Goal: Task Accomplishment & Management: Manage account settings

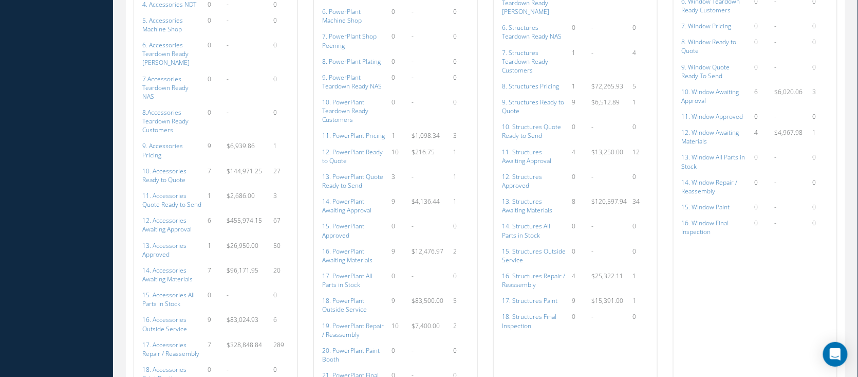
scroll to position [1370, 0]
click at [174, 265] on a=114&excludeInternalCustomer=false&excludeInvoicedOrClosed=true&shop_id=14&filtersHidded"] "14. Accessories Awaiting Materials" at bounding box center [167, 273] width 50 height 17
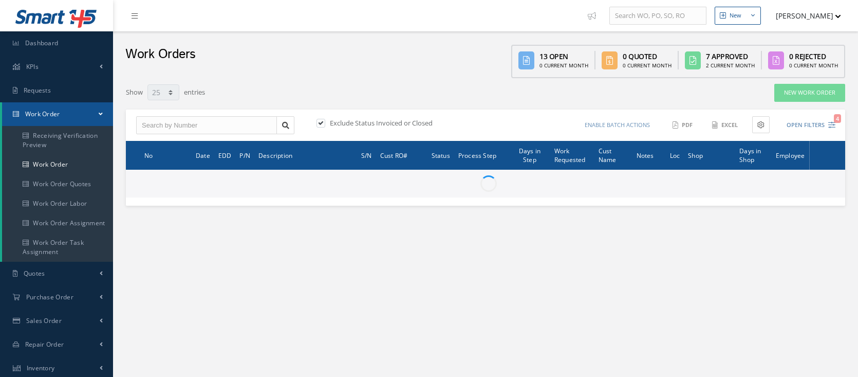
select select "25"
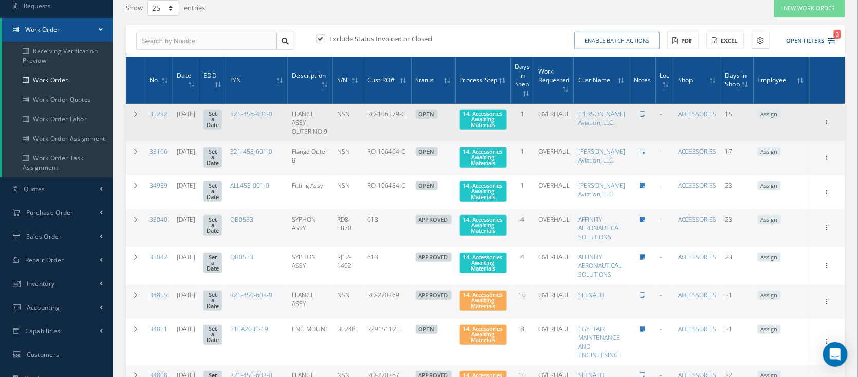
scroll to position [68, 0]
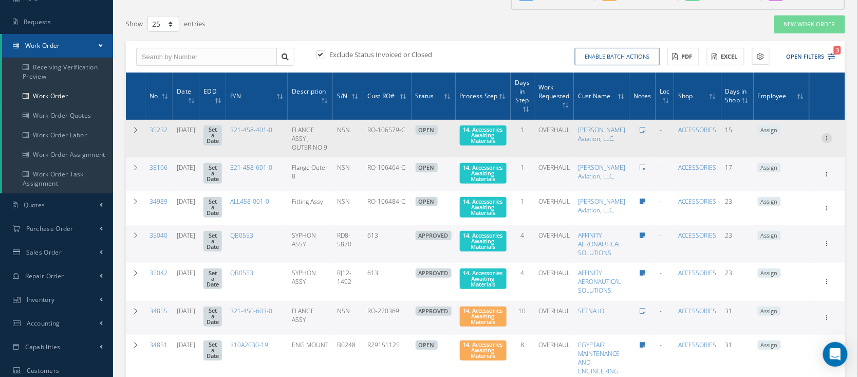
click at [824, 136] on icon at bounding box center [827, 137] width 10 height 8
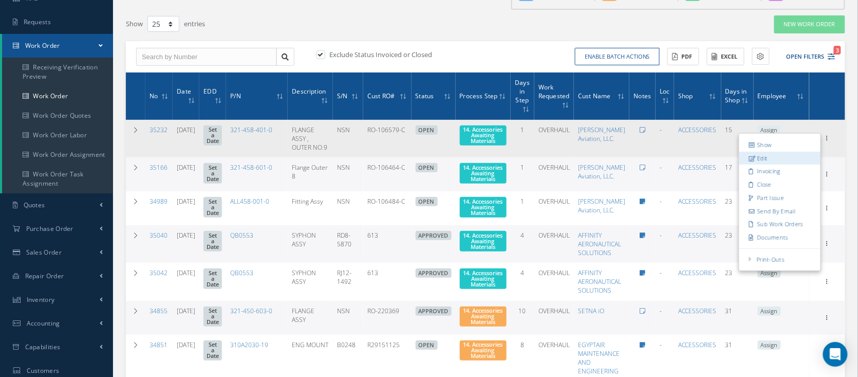
click at [792, 157] on link "Edit" at bounding box center [780, 158] width 81 height 13
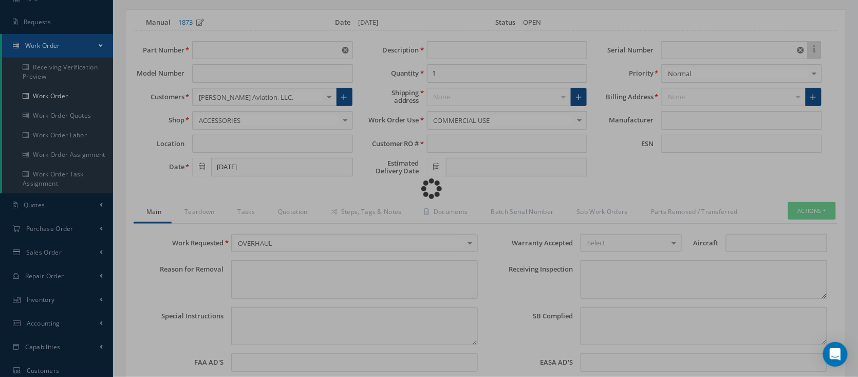
type input "321-458-401-0"
type input "[DATE]"
type input "FLANGE ASSY , OUTER NO.9"
type input "RO-106579-C"
type input "NSN"
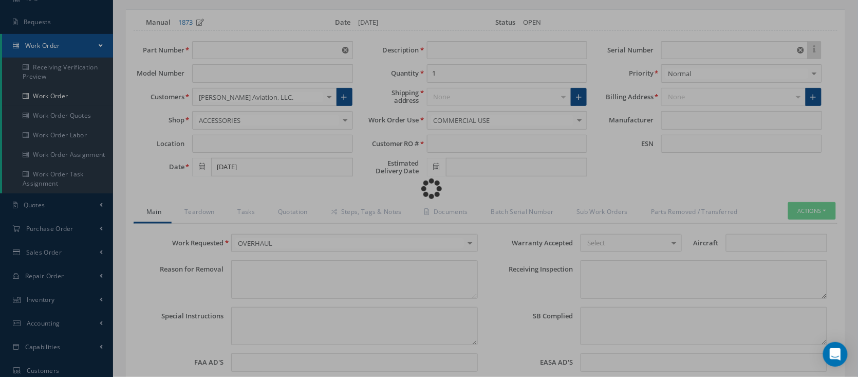
type input "779161"
type textarea "NONE"
type textarea "PLEASE SEE R.O. FOR DETAILS"
type textarea "NO VISUAL DAMAGE"
type textarea "None performed"
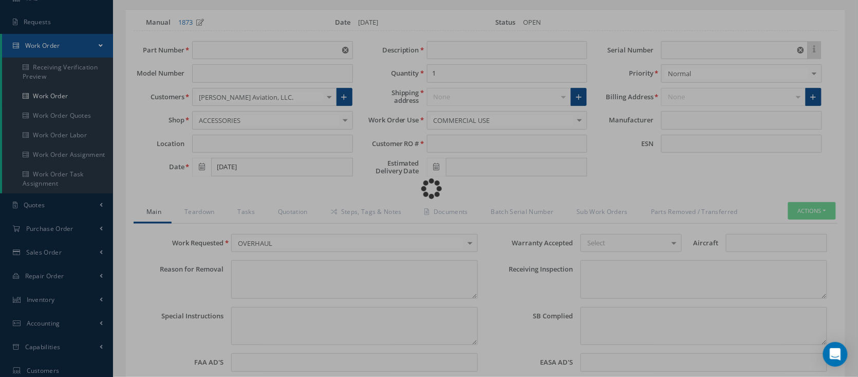
type textarea "Article was [MEDICAL_DATA] in reference with the following Technical Standard :…"
type textarea "Article has been approved to return to service."
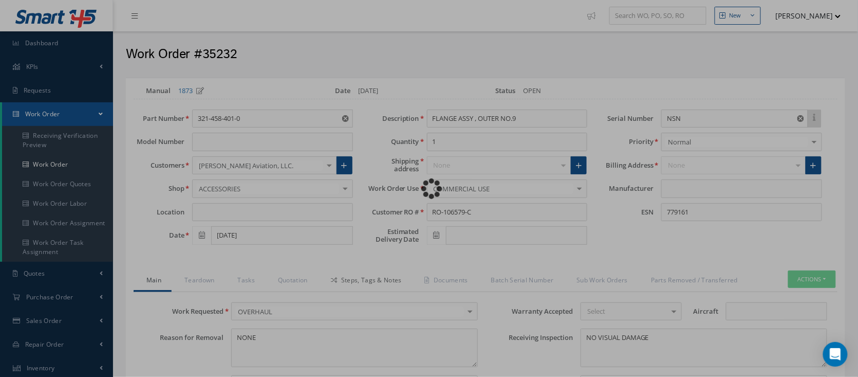
type input "CFM56-5B"
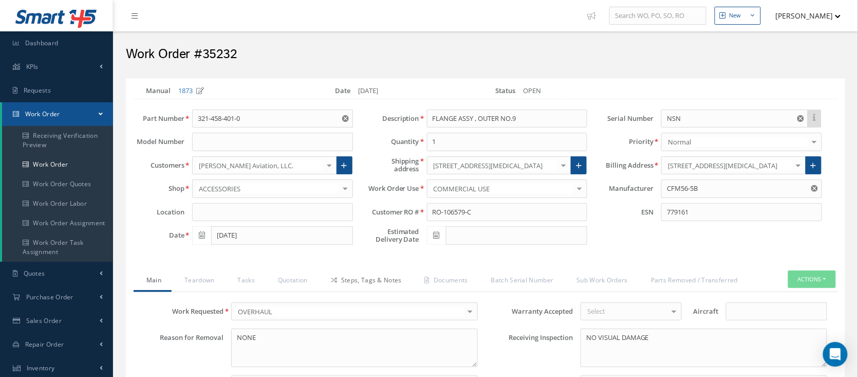
click at [360, 278] on link "Steps, Tags & Notes" at bounding box center [365, 281] width 94 height 22
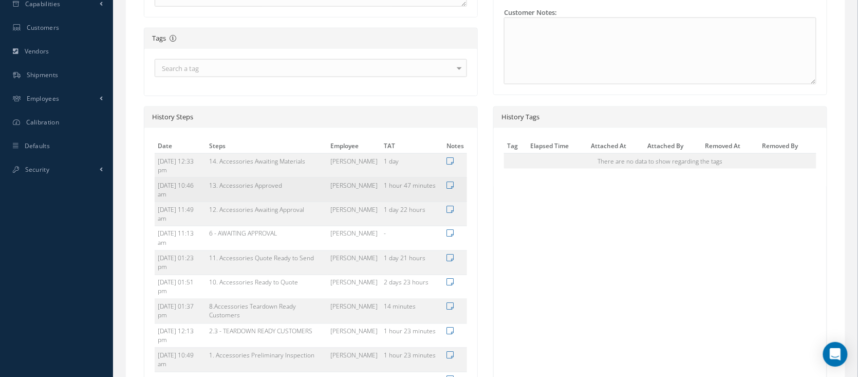
scroll to position [137, 0]
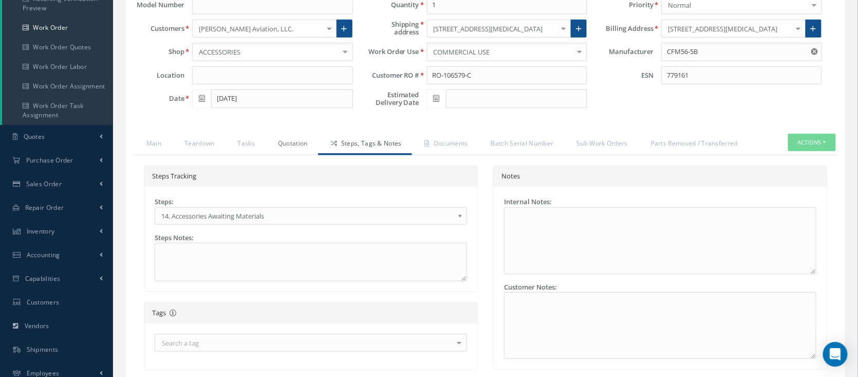
click at [305, 149] on link "Quotation" at bounding box center [291, 145] width 53 height 22
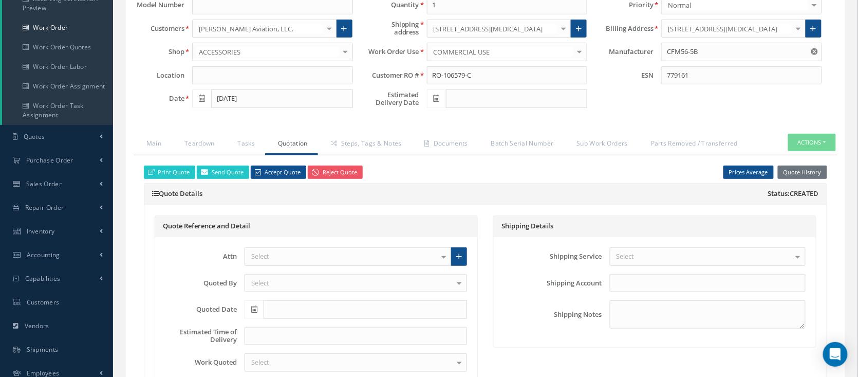
click at [374, 150] on link "Steps, Tags & Notes" at bounding box center [365, 145] width 94 height 22
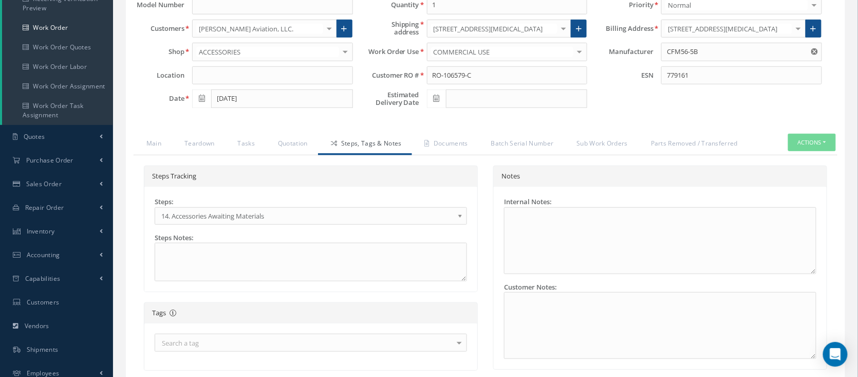
scroll to position [68, 0]
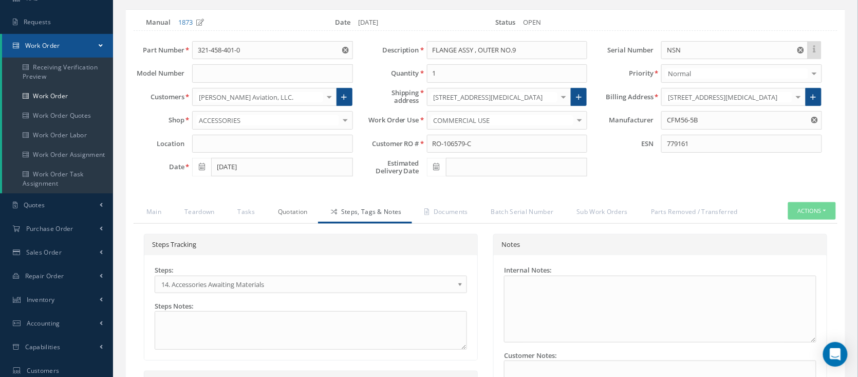
click at [298, 206] on link "Quotation" at bounding box center [291, 213] width 53 height 22
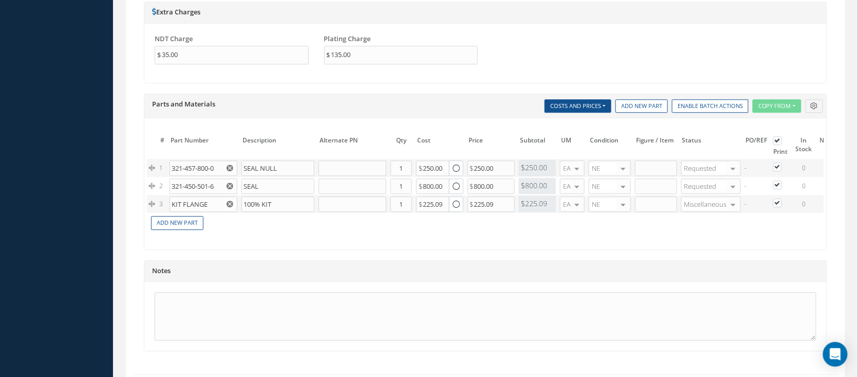
scroll to position [897, 0]
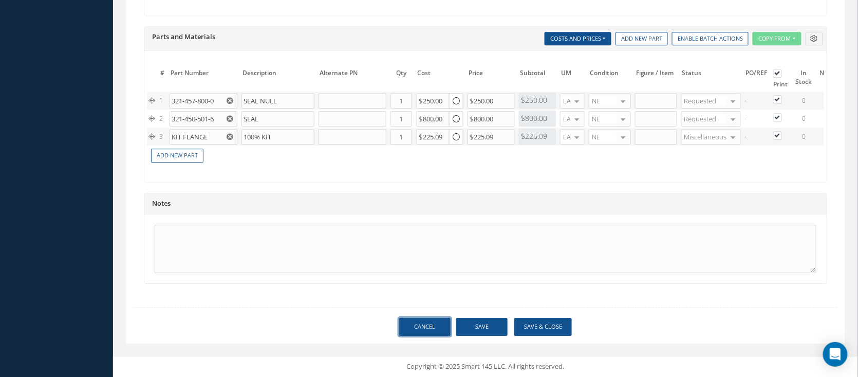
click at [431, 325] on link "Cancel" at bounding box center [424, 327] width 51 height 18
select select "25"
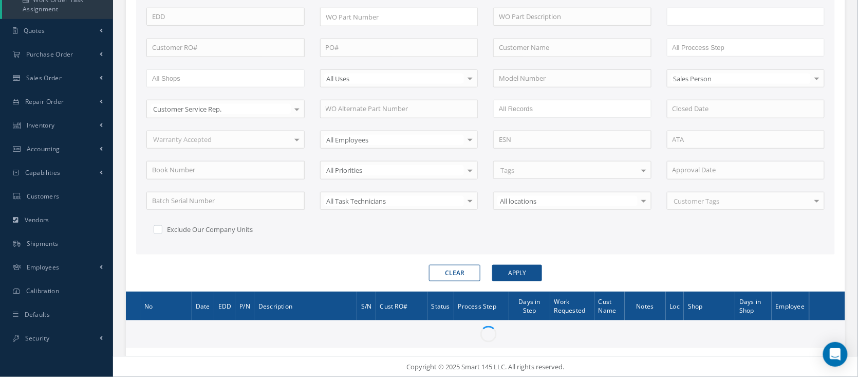
scroll to position [68, 0]
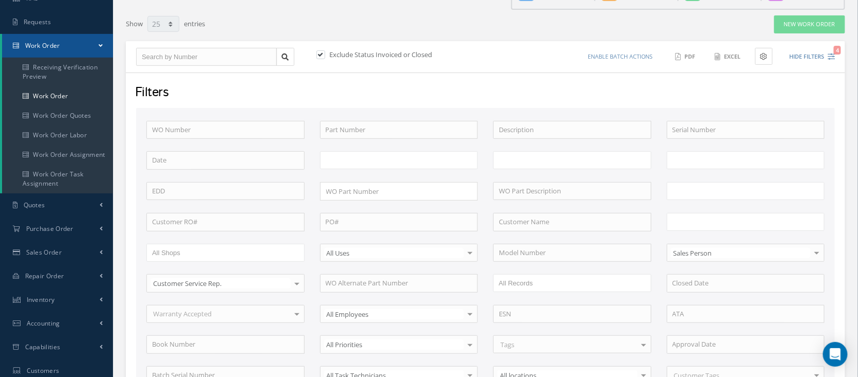
click at [680, 218] on input "text" at bounding box center [705, 221] width 65 height 13
type input "All Work Request"
type input "All Work Performed"
type input "All Status"
type input "WO Part Status"
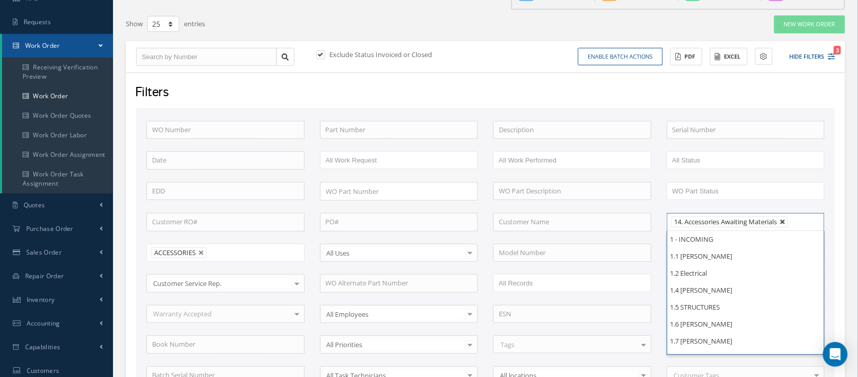
click at [785, 222] on link at bounding box center [783, 222] width 6 height 6
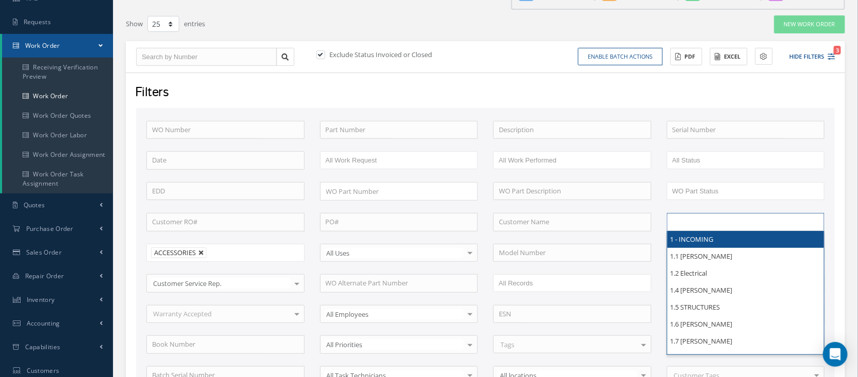
click at [201, 250] on link at bounding box center [201, 253] width 6 height 6
type input "All Shops"
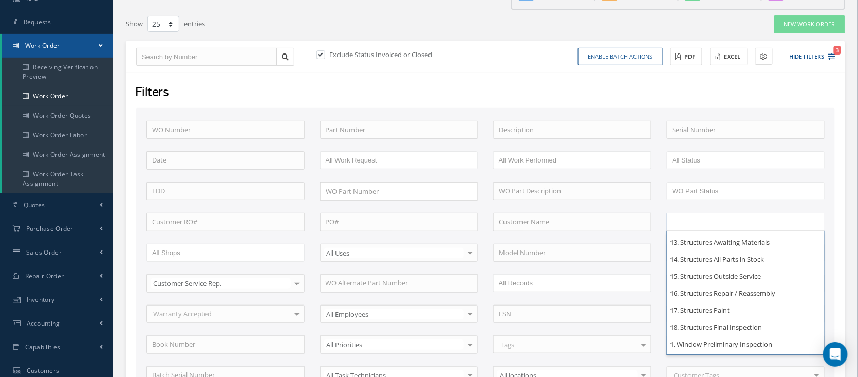
scroll to position [0, 0]
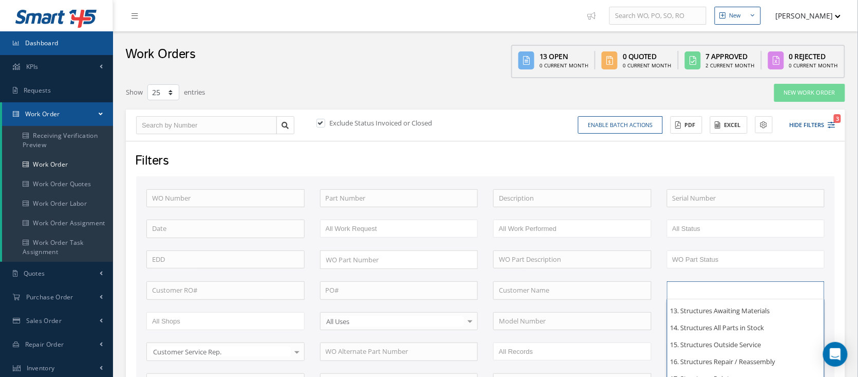
click at [62, 47] on link "Dashboard" at bounding box center [56, 43] width 113 height 24
type input "All Proccess Step"
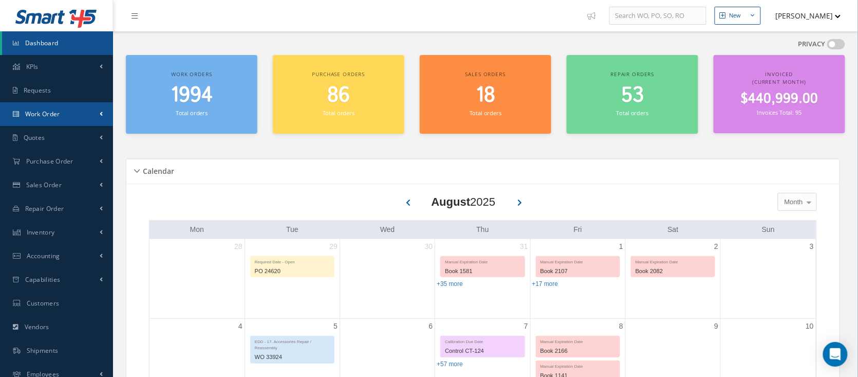
click at [73, 113] on link "Work Order" at bounding box center [56, 114] width 113 height 24
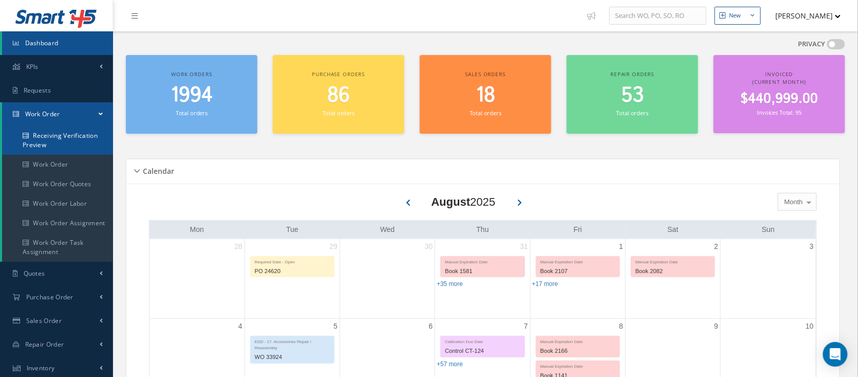
click at [92, 150] on link "Receiving Verification Preview" at bounding box center [57, 140] width 111 height 29
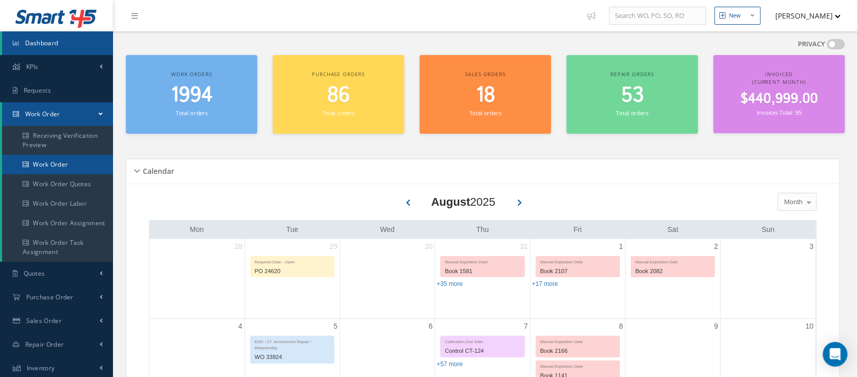
click at [88, 158] on link "Work Order" at bounding box center [57, 165] width 111 height 20
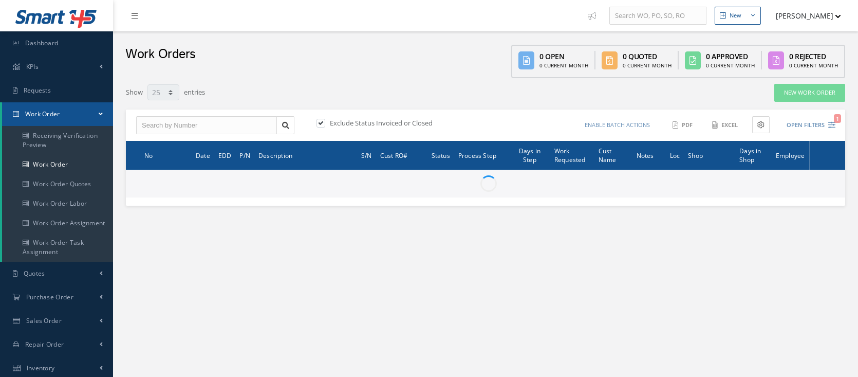
select select "25"
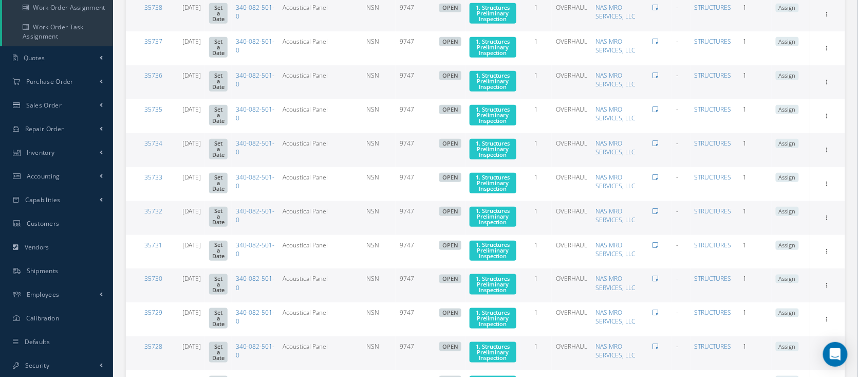
scroll to position [147, 0]
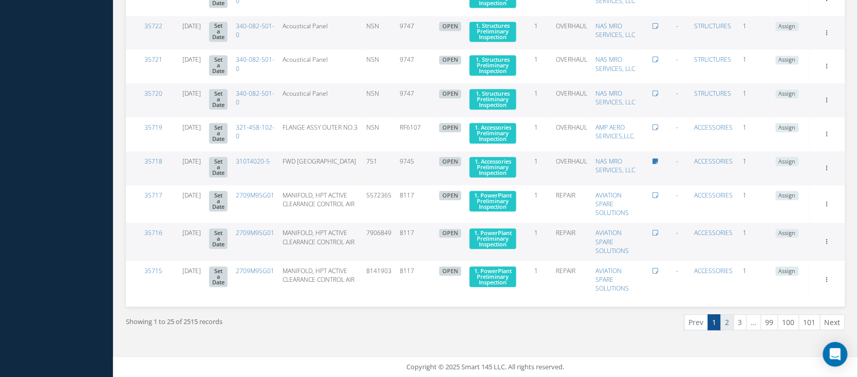
click at [732, 320] on link "2" at bounding box center [727, 322] width 13 height 16
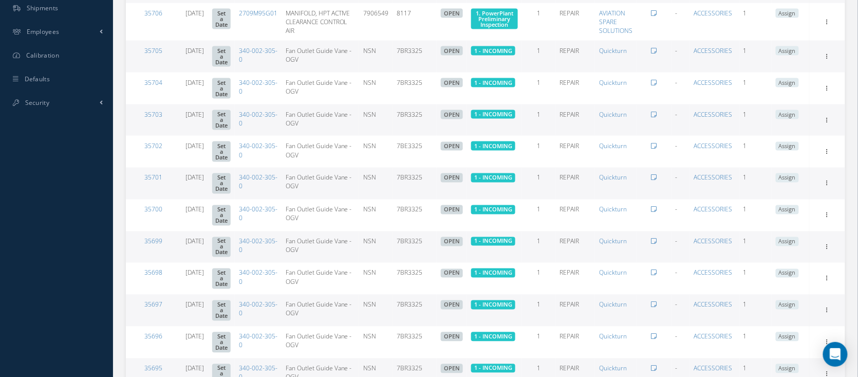
scroll to position [489, 0]
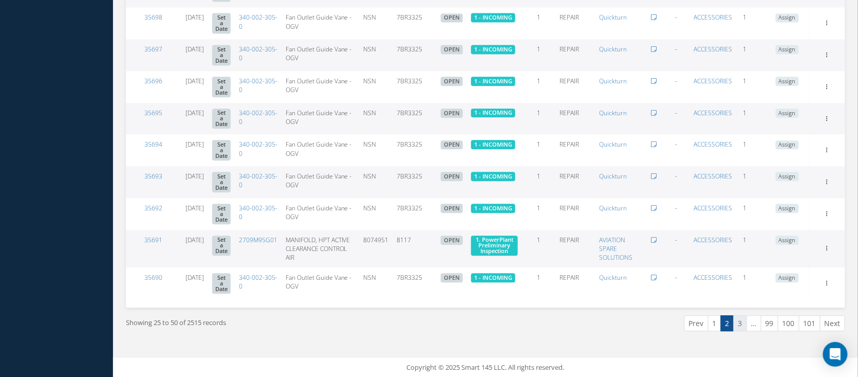
click at [739, 326] on link "3" at bounding box center [740, 323] width 13 height 16
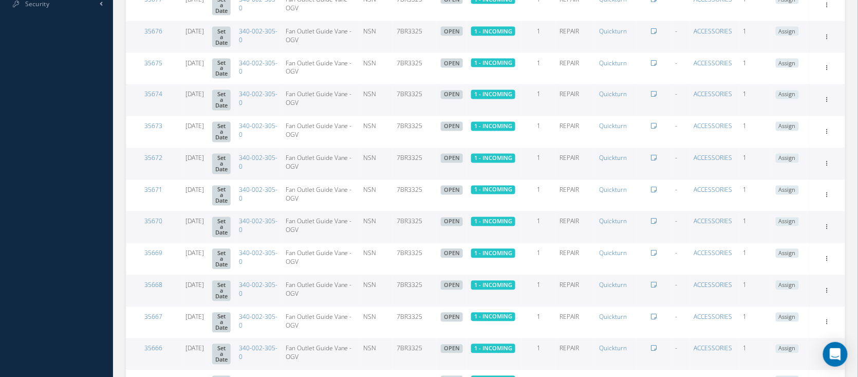
scroll to position [680, 0]
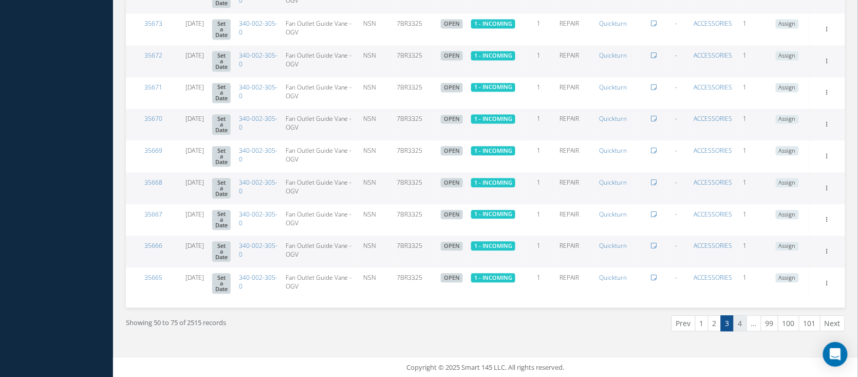
click at [746, 319] on link "4" at bounding box center [740, 323] width 13 height 16
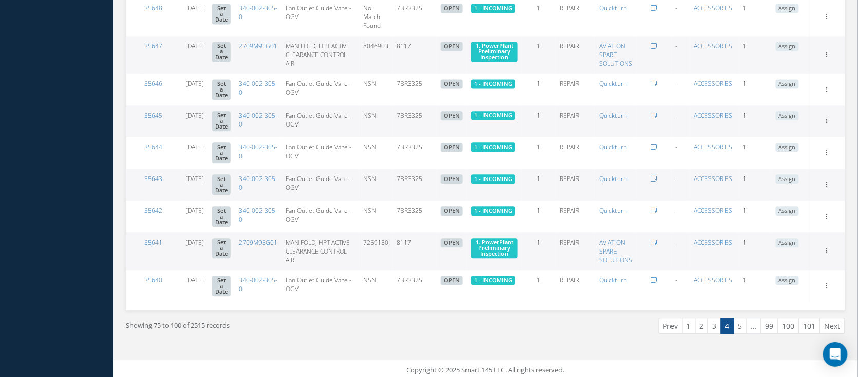
scroll to position [697, 0]
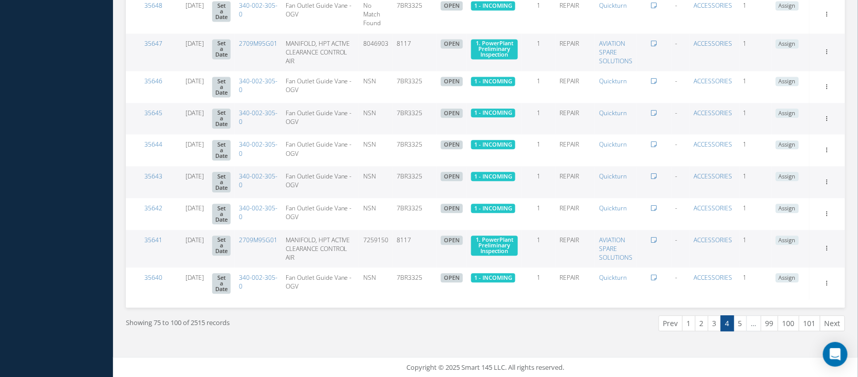
click at [745, 310] on div "Showing 75 to 100 of 2515 records Prev 1 2 3 4 5 … 99 100 101 Next" at bounding box center [485, 332] width 735 height 50
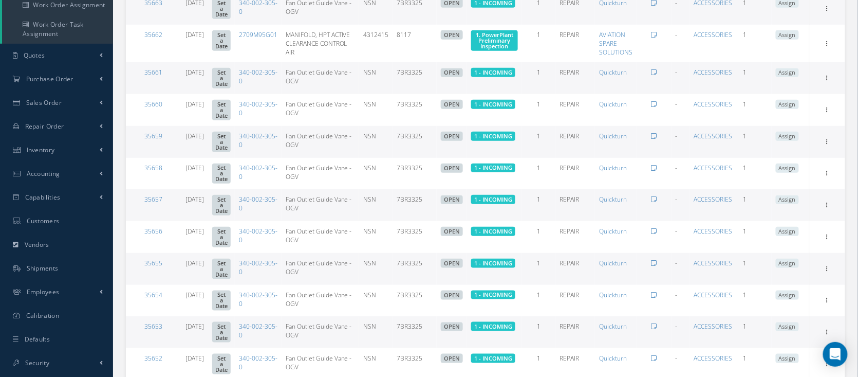
scroll to position [0, 0]
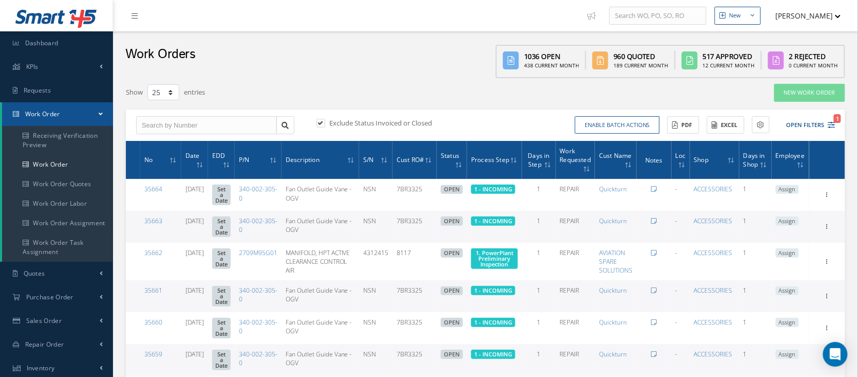
click at [847, 6] on ul "New New Work Order New Purchase Order New Customer Quote New Sales Order New Re…" at bounding box center [724, 15] width 283 height 31
click at [834, 12] on button "[PERSON_NAME]" at bounding box center [803, 16] width 75 height 20
